Goal: Find specific page/section: Find specific page/section

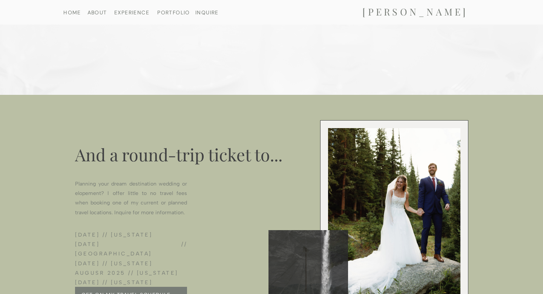
scroll to position [3241, 0]
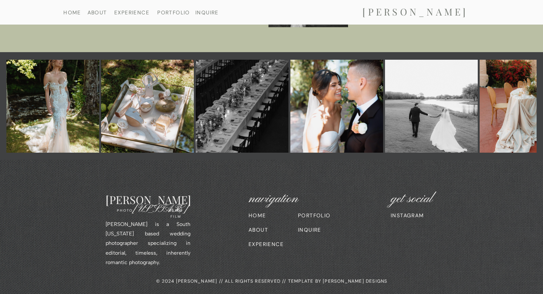
click at [307, 230] on nav "INQUIRE" at bounding box center [315, 229] width 35 height 5
click at [414, 214] on nav "INSTAGRAM" at bounding box center [413, 214] width 45 height 5
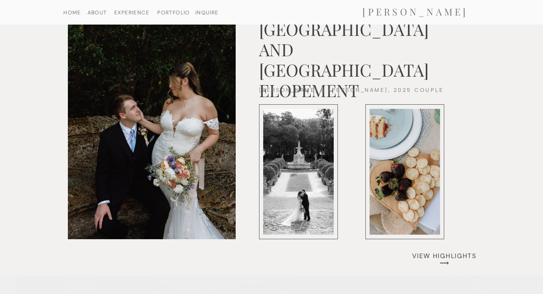
scroll to position [1735, 0]
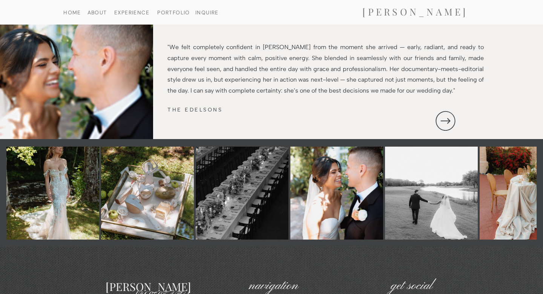
scroll to position [1426, 0]
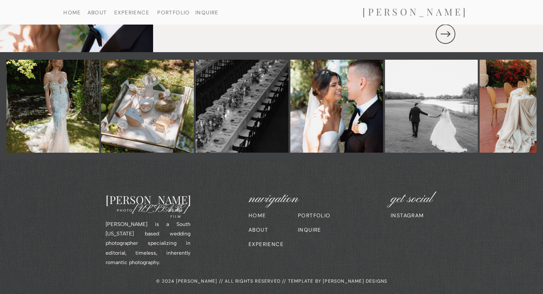
click at [309, 228] on nav "INQUIRE" at bounding box center [315, 229] width 35 height 5
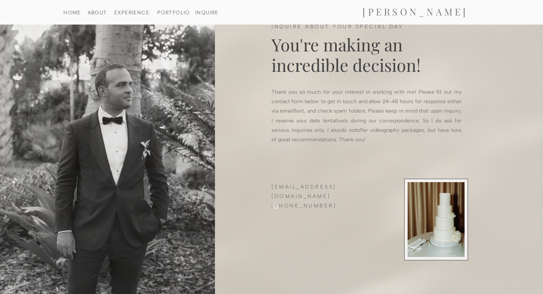
scroll to position [32, 0]
